Goal: Information Seeking & Learning: Learn about a topic

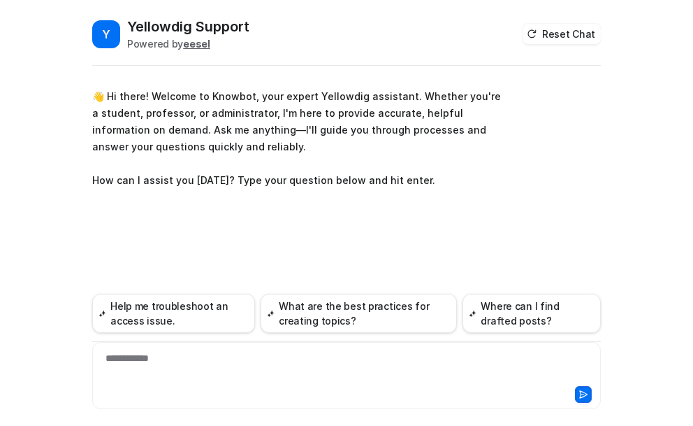
click at [166, 359] on div "**********" at bounding box center [347, 367] width 502 height 32
paste div
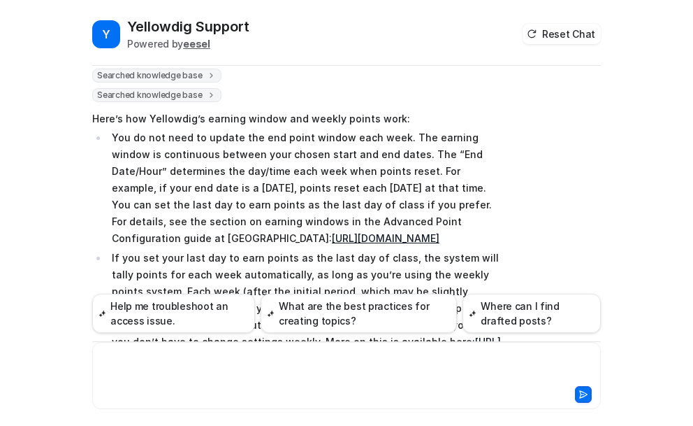
scroll to position [219, 0]
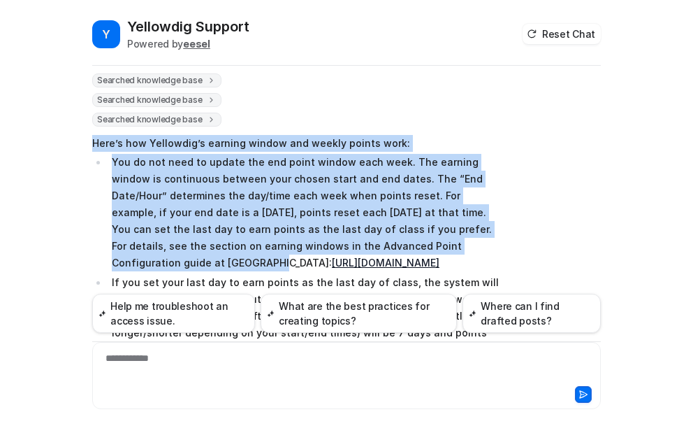
drag, startPoint x: 86, startPoint y: 126, endPoint x: 461, endPoint y: 229, distance: 389.3
click at [461, 229] on div "Y Yellowdig Support Powered by eesel Reset Chat 👋 Hi there! Welcome to Knowbot,…" at bounding box center [346, 221] width 531 height 409
click at [390, 215] on p "You do not need to update the end point window each week. The earning window is…" at bounding box center [306, 212] width 389 height 117
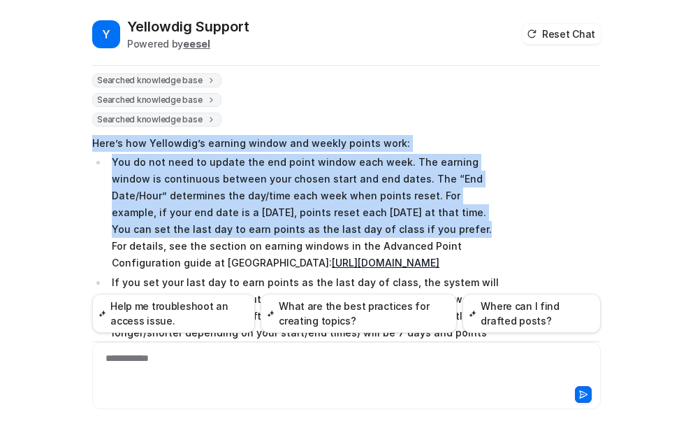
drag, startPoint x: 331, startPoint y: 213, endPoint x: 89, endPoint y: 131, distance: 255.5
click at [92, 132] on span "Here’s how Yellowdig’s earning window and weekly points work: You do not need t…" at bounding box center [296, 333] width 409 height 403
copy span "Here’s how Yellowdig’s earning window and weekly points work: You do not need t…"
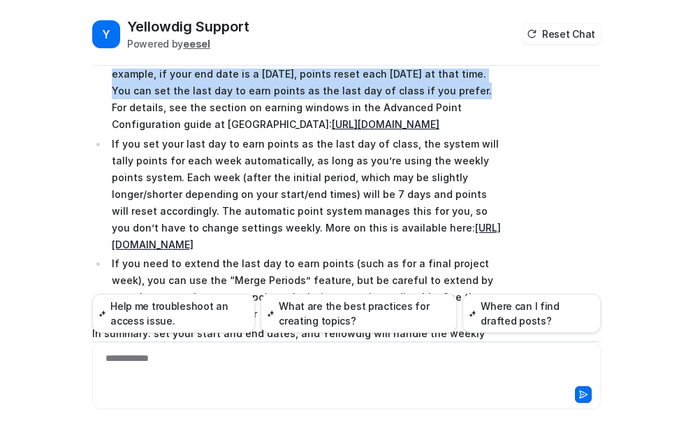
scroll to position [359, 0]
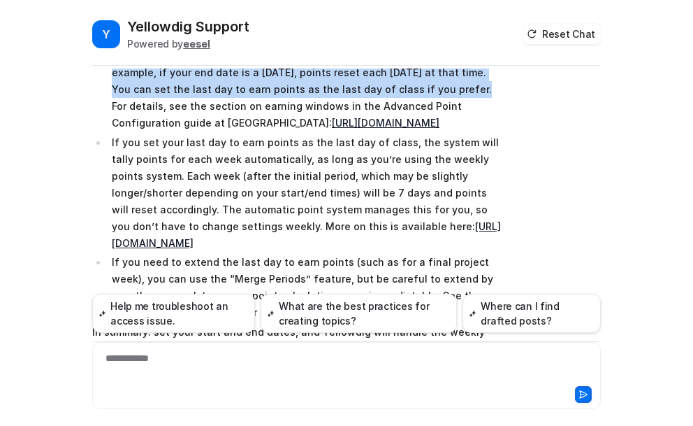
drag, startPoint x: 104, startPoint y: 140, endPoint x: 347, endPoint y: 261, distance: 271.6
click at [347, 252] on li "If you set your last day to earn points as the last day of class, the system wi…" at bounding box center [304, 192] width 393 height 117
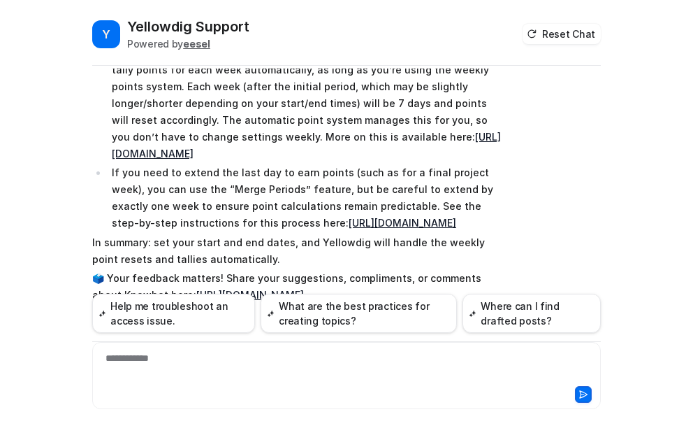
scroll to position [498, 0]
click at [240, 120] on p "If you set your last day to earn points as the last day of class, the system wi…" at bounding box center [306, 103] width 389 height 117
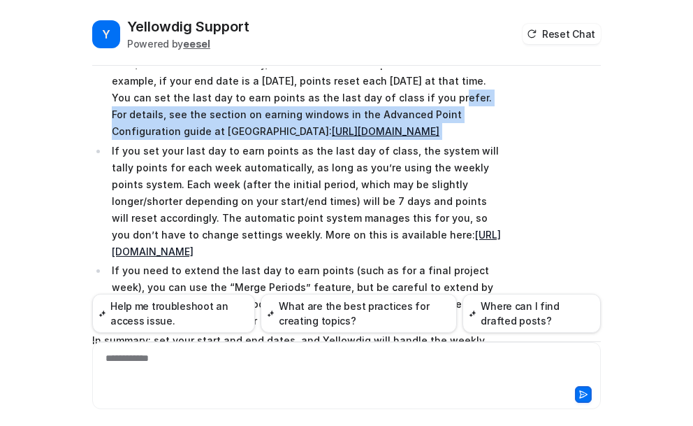
scroll to position [335, 0]
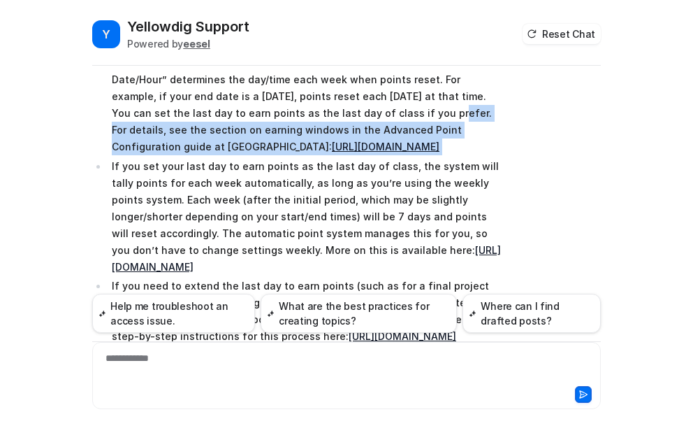
drag, startPoint x: 103, startPoint y: 73, endPoint x: 347, endPoint y: 277, distance: 318.5
click at [347, 275] on li "If you set your last day to earn points as the last day of class, the system wi…" at bounding box center [304, 216] width 393 height 117
copy p "If you set your last day to earn points as the last day of class, the system wi…"
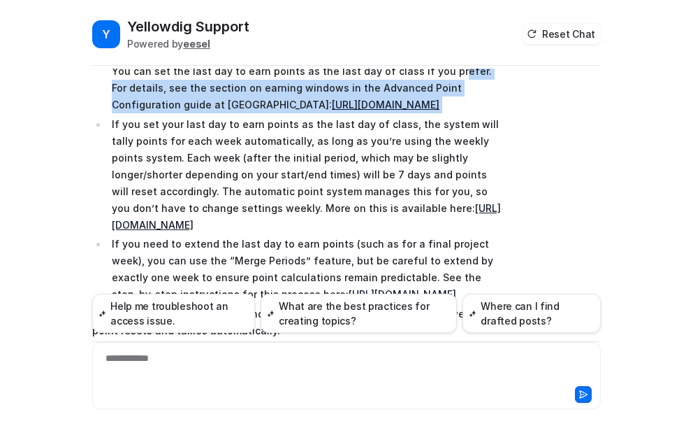
scroll to position [475, 0]
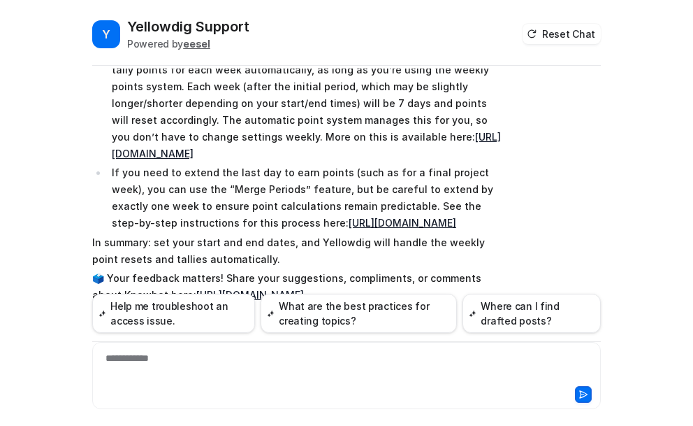
drag, startPoint x: 104, startPoint y: 161, endPoint x: 263, endPoint y: 245, distance: 179.5
click at [263, 231] on li "If you need to extend the last day to earn points (such as for a final project …" at bounding box center [304, 197] width 393 height 67
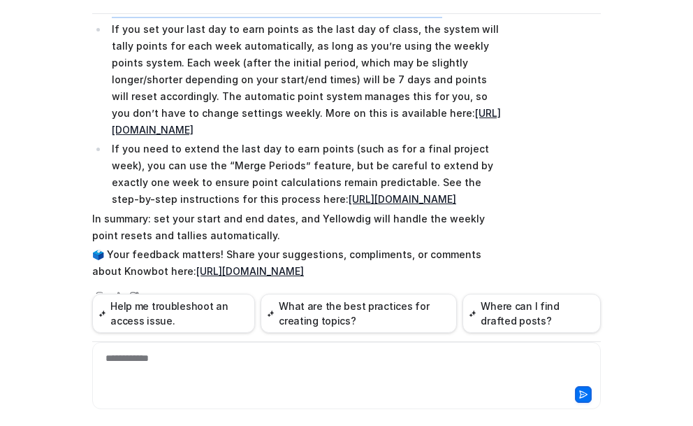
scroll to position [498, 0]
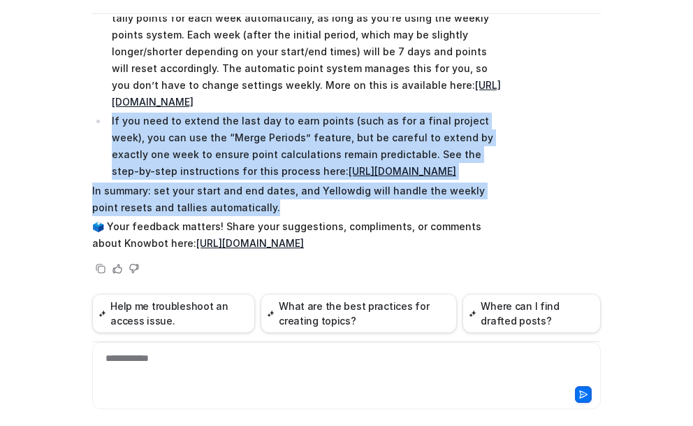
drag, startPoint x: 235, startPoint y: 208, endPoint x: 103, endPoint y: 87, distance: 178.1
click at [103, 87] on span "Here’s how Yellowdig’s earning window and weekly points work: You do not need t…" at bounding box center [296, 52] width 409 height 403
copy span "If you need to extend the last day to earn points (such as for a final project …"
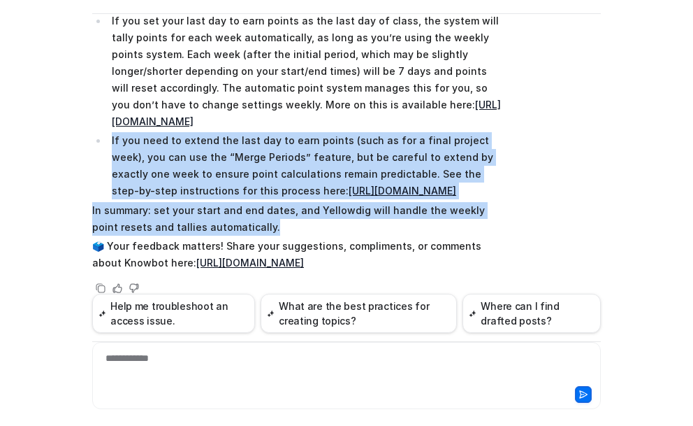
click at [393, 104] on link "https://support.yellowdig.co/hc/en-us/articles/14092263078164-Advanced-Point-Co…" at bounding box center [306, 113] width 389 height 29
click at [349, 196] on link "https://support.yellowdig.co/hc/en-us/articles/14092260639380-Use-Merge-Periods…" at bounding box center [403, 191] width 108 height 12
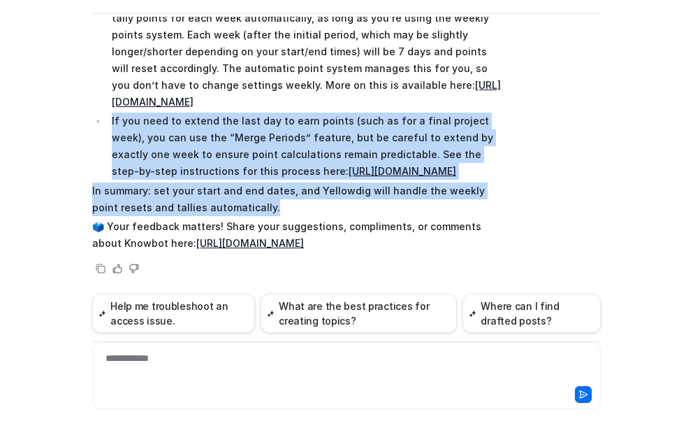
scroll to position [498, 0]
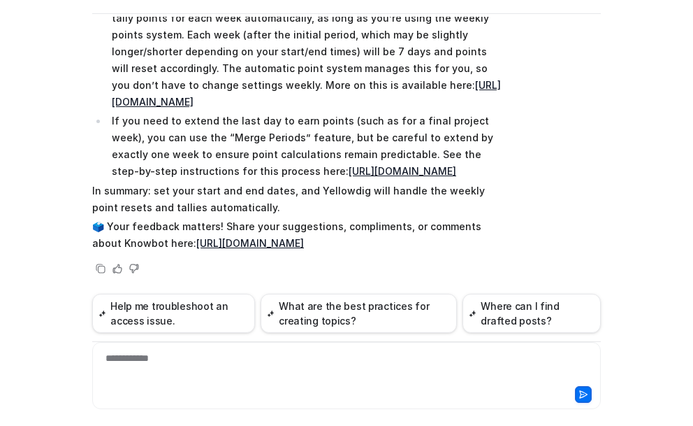
click at [162, 356] on div "**********" at bounding box center [347, 367] width 502 height 32
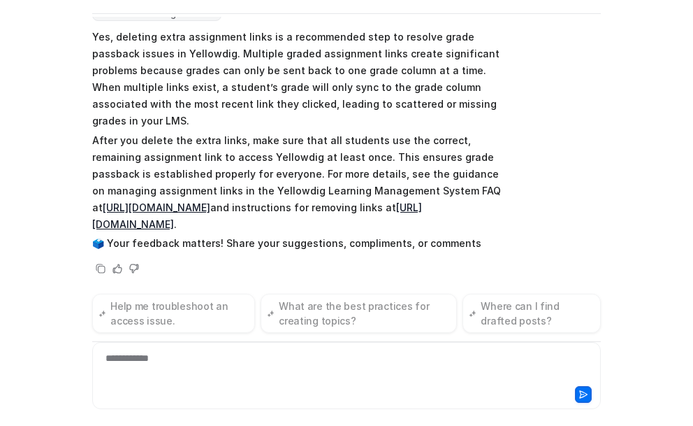
scroll to position [869, 0]
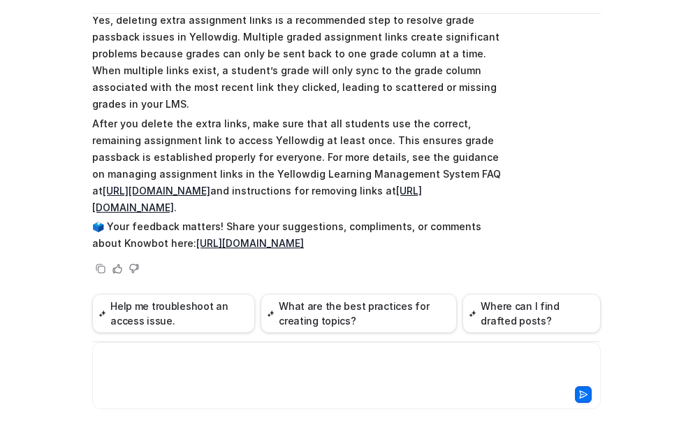
drag, startPoint x: 157, startPoint y: 368, endPoint x: 167, endPoint y: 368, distance: 9.8
click at [159, 368] on div at bounding box center [347, 367] width 502 height 32
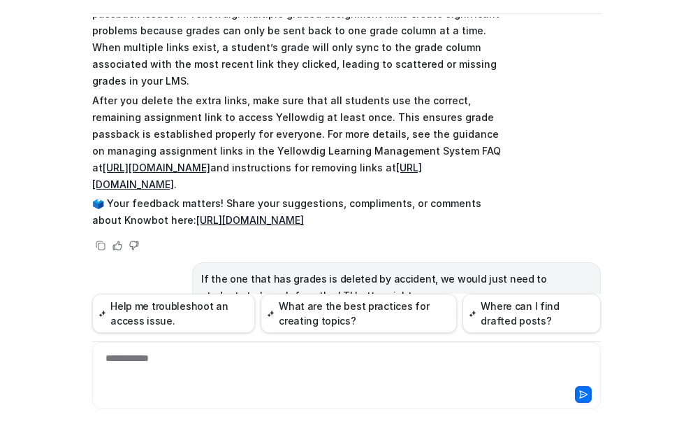
scroll to position [804, 0]
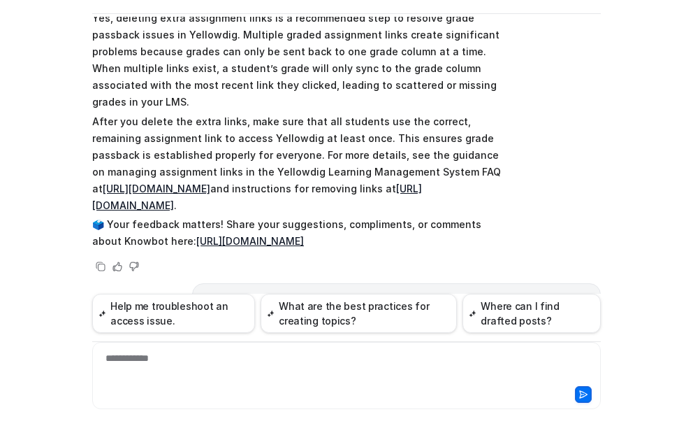
click at [152, 363] on div "**********" at bounding box center [347, 367] width 502 height 32
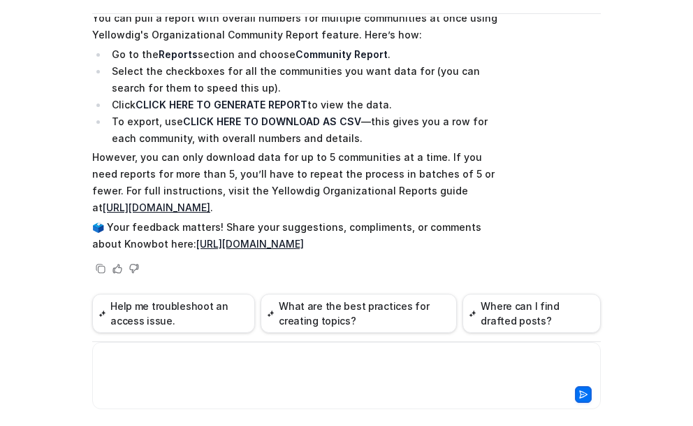
scroll to position [1527, 0]
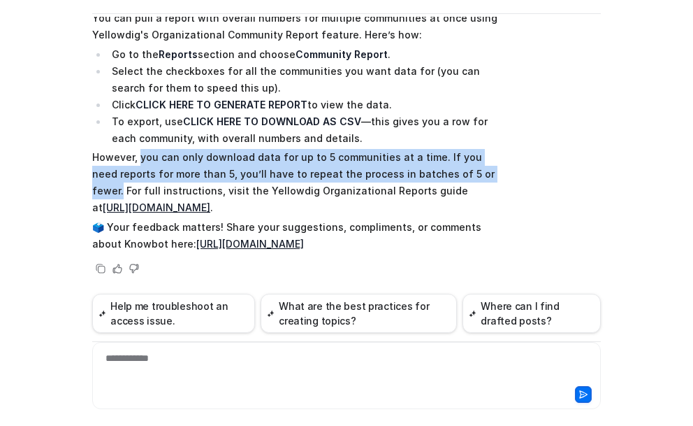
drag, startPoint x: 132, startPoint y: 212, endPoint x: 468, endPoint y: 229, distance: 335.9
click at [468, 216] on p "However, you can only download data for up to 5 communities at a time. If you n…" at bounding box center [296, 182] width 409 height 67
copy p "you can only download data for up to 5 communities at a time. If you need repor…"
